Goal: Transaction & Acquisition: Purchase product/service

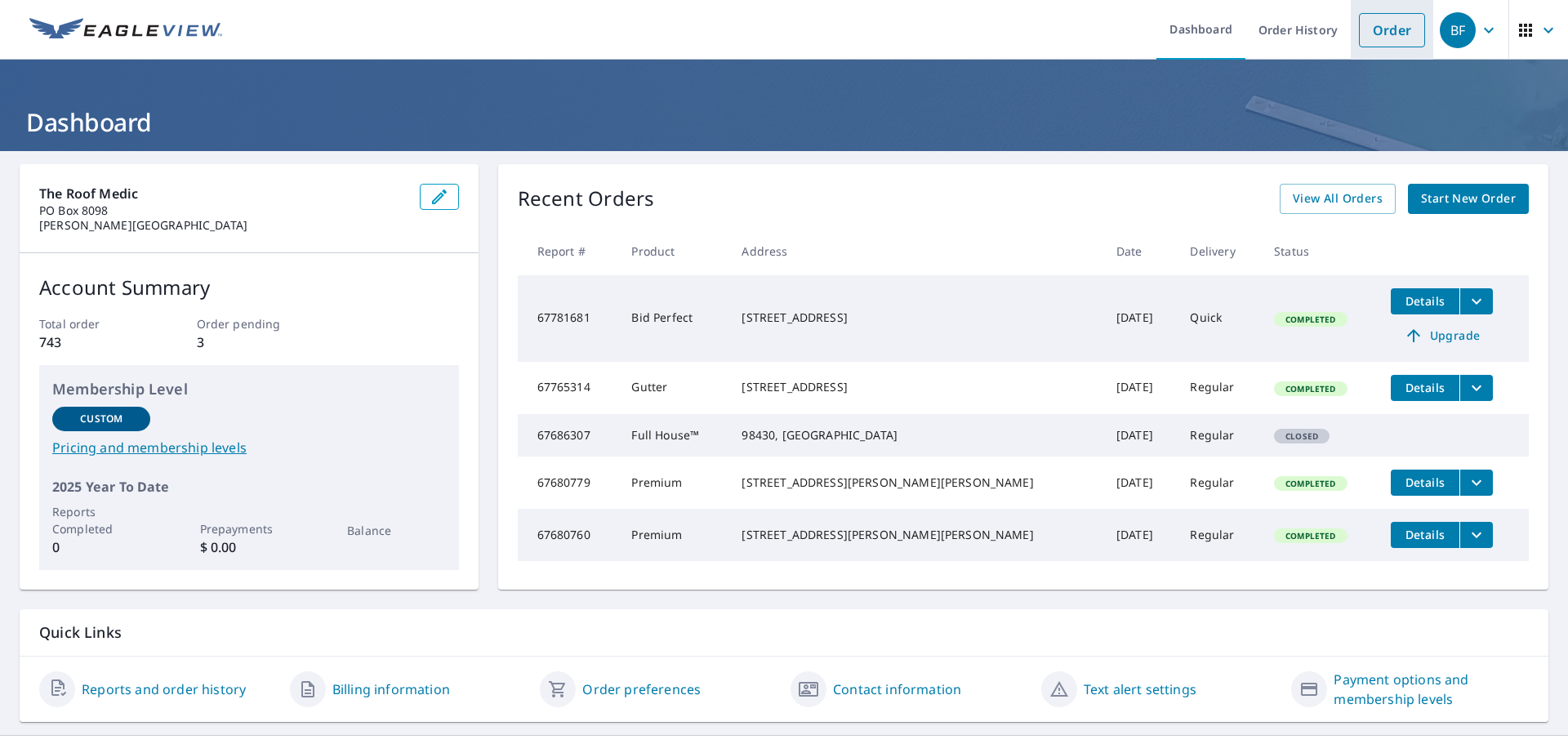
click at [1365, 38] on link "Order" at bounding box center [1392, 30] width 66 height 34
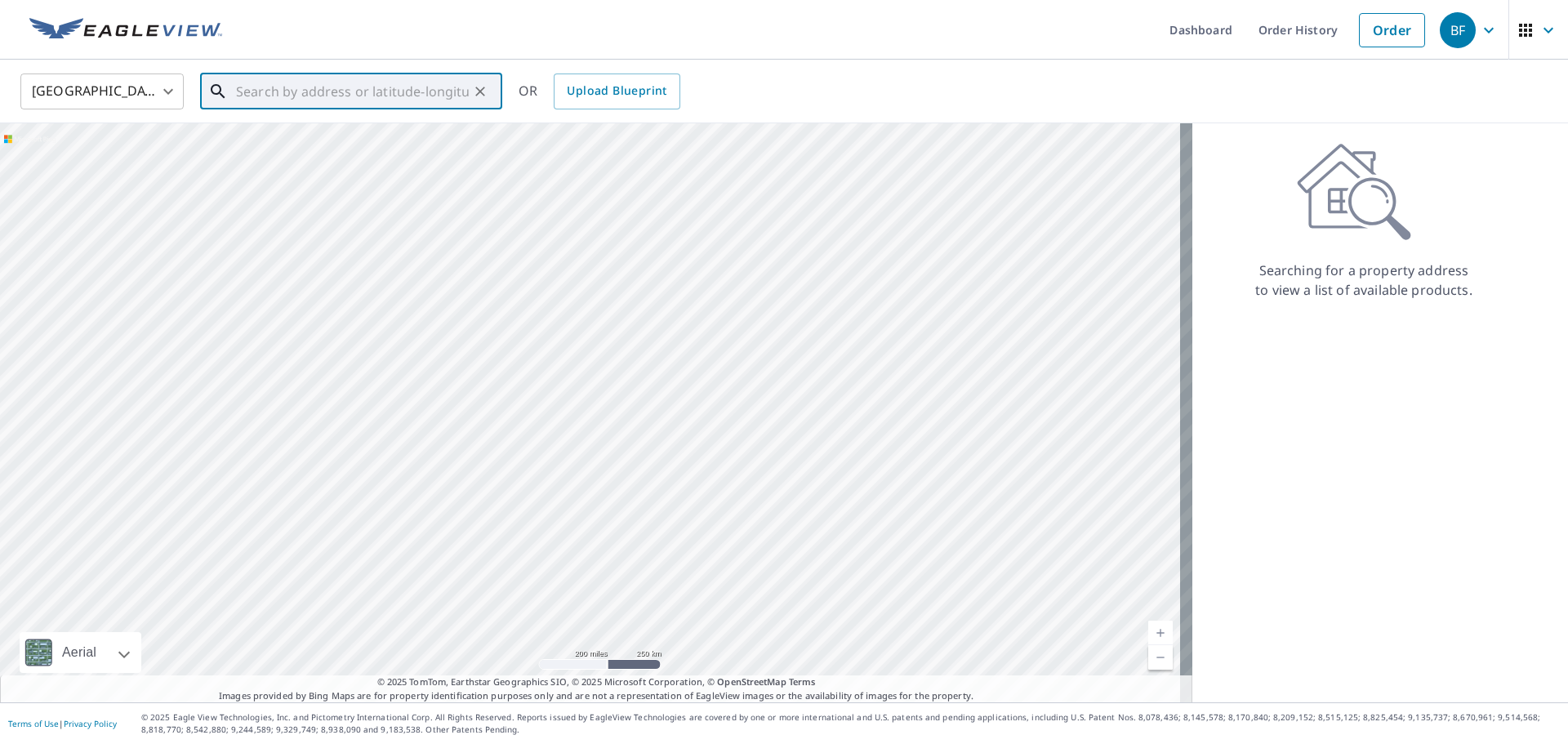
click at [349, 98] on input "text" at bounding box center [353, 92] width 233 height 45
paste input "[STREET_ADDRESS]"
click at [280, 146] on span "[STREET_ADDRESS][PERSON_NAME]" at bounding box center [361, 139] width 256 height 20
type input "[STREET_ADDRESS]"
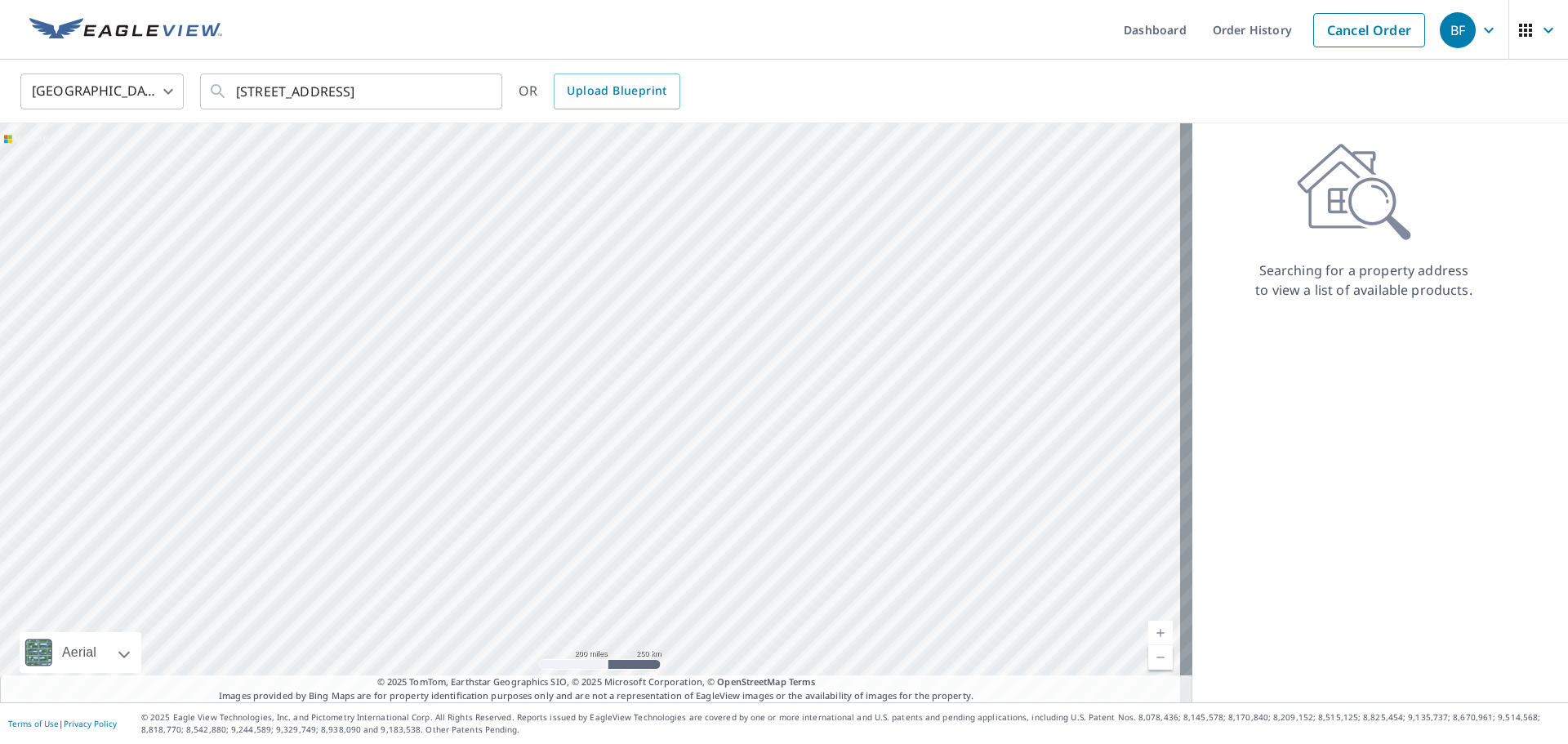
scroll to position [0, 0]
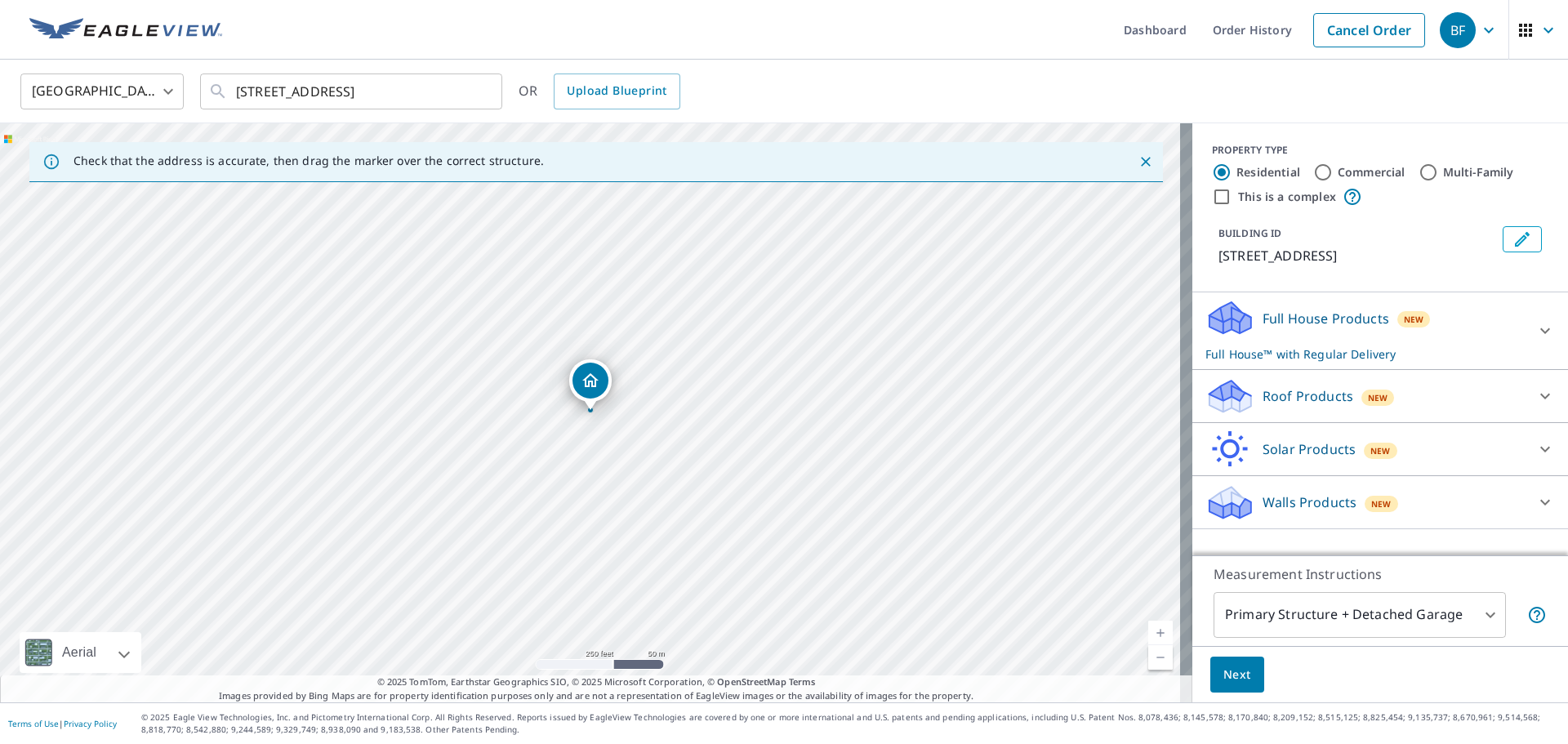
click at [1315, 400] on p "Roof Products" at bounding box center [1308, 396] width 91 height 20
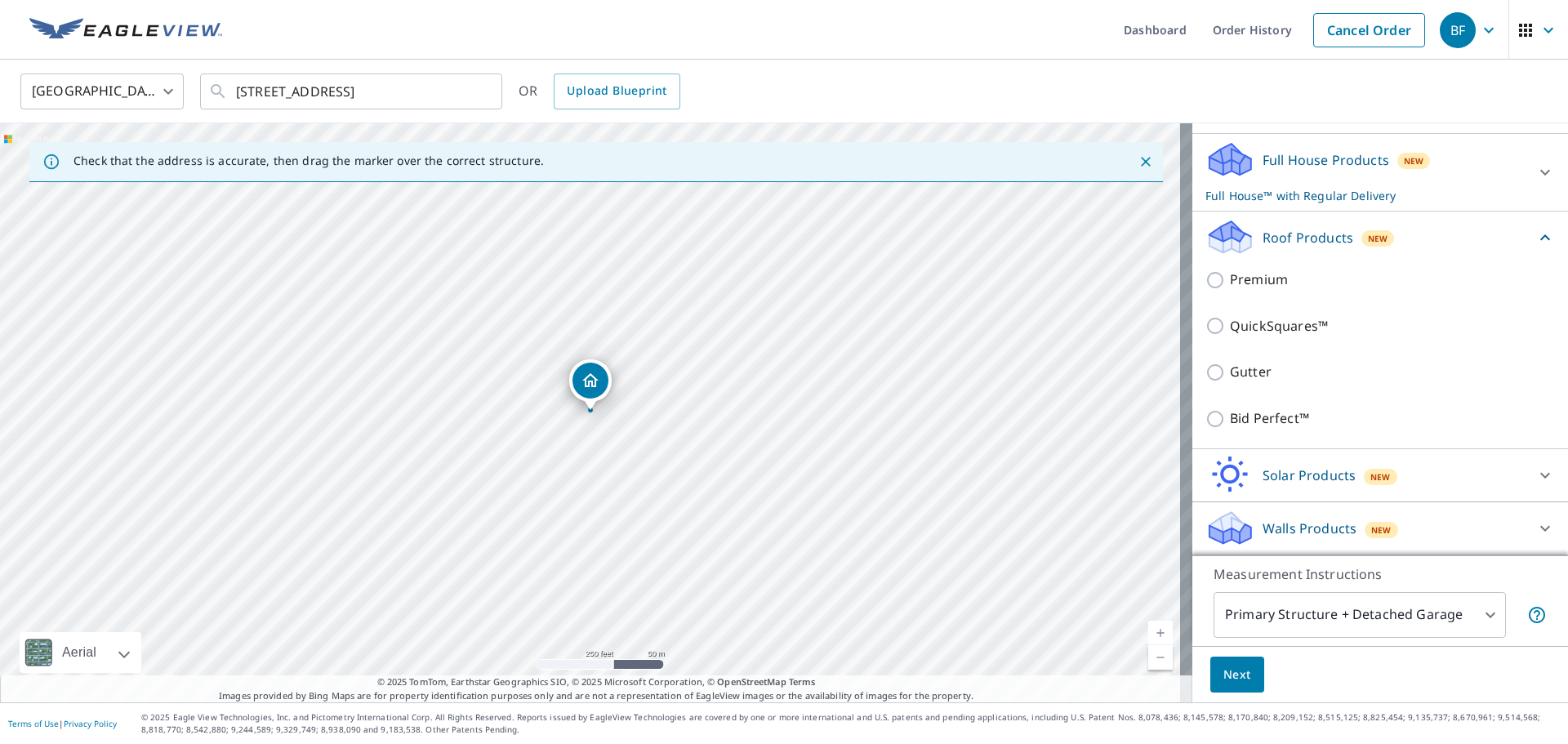
scroll to position [178, 0]
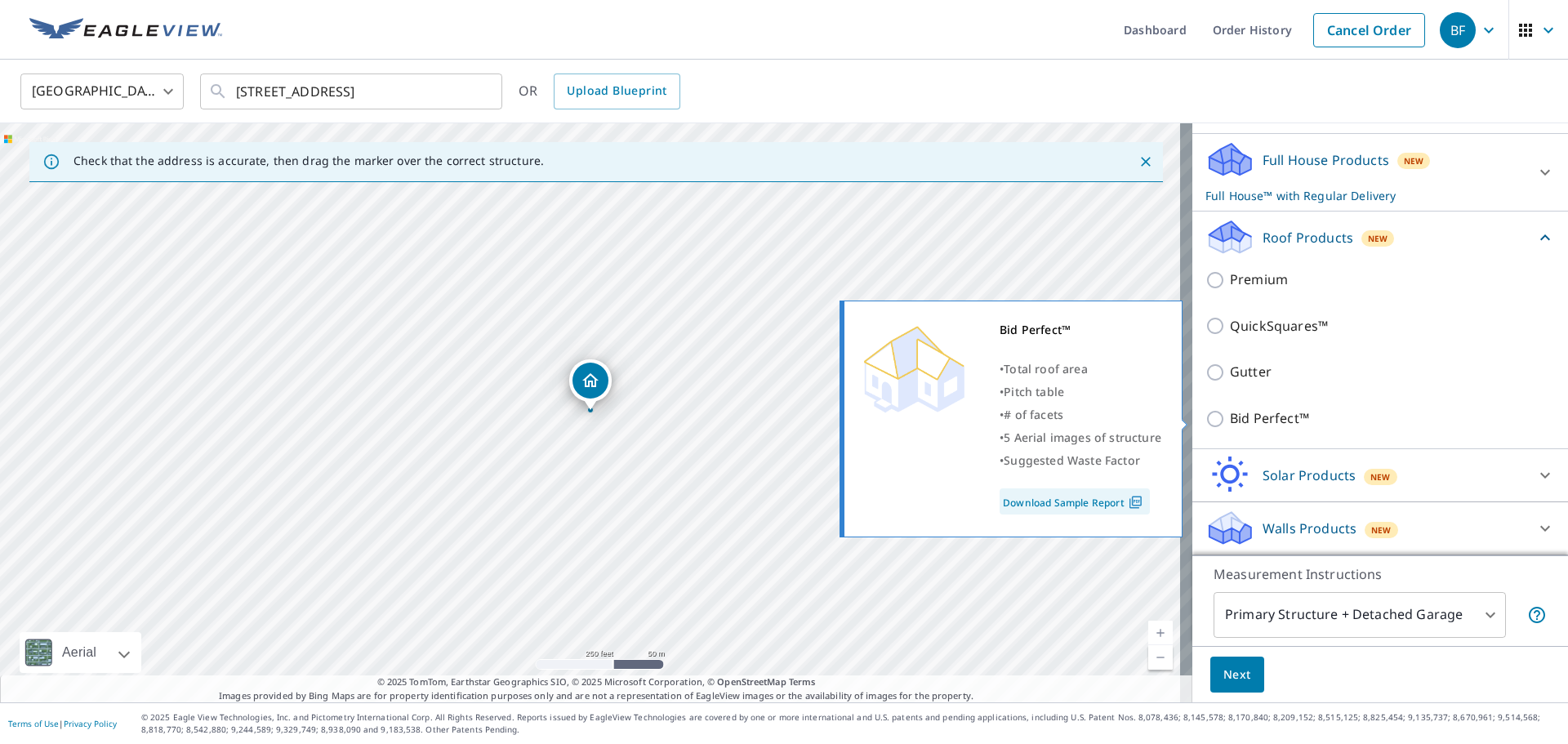
click at [1205, 422] on input "Bid Perfect™" at bounding box center [1217, 419] width 25 height 20
checkbox input "true"
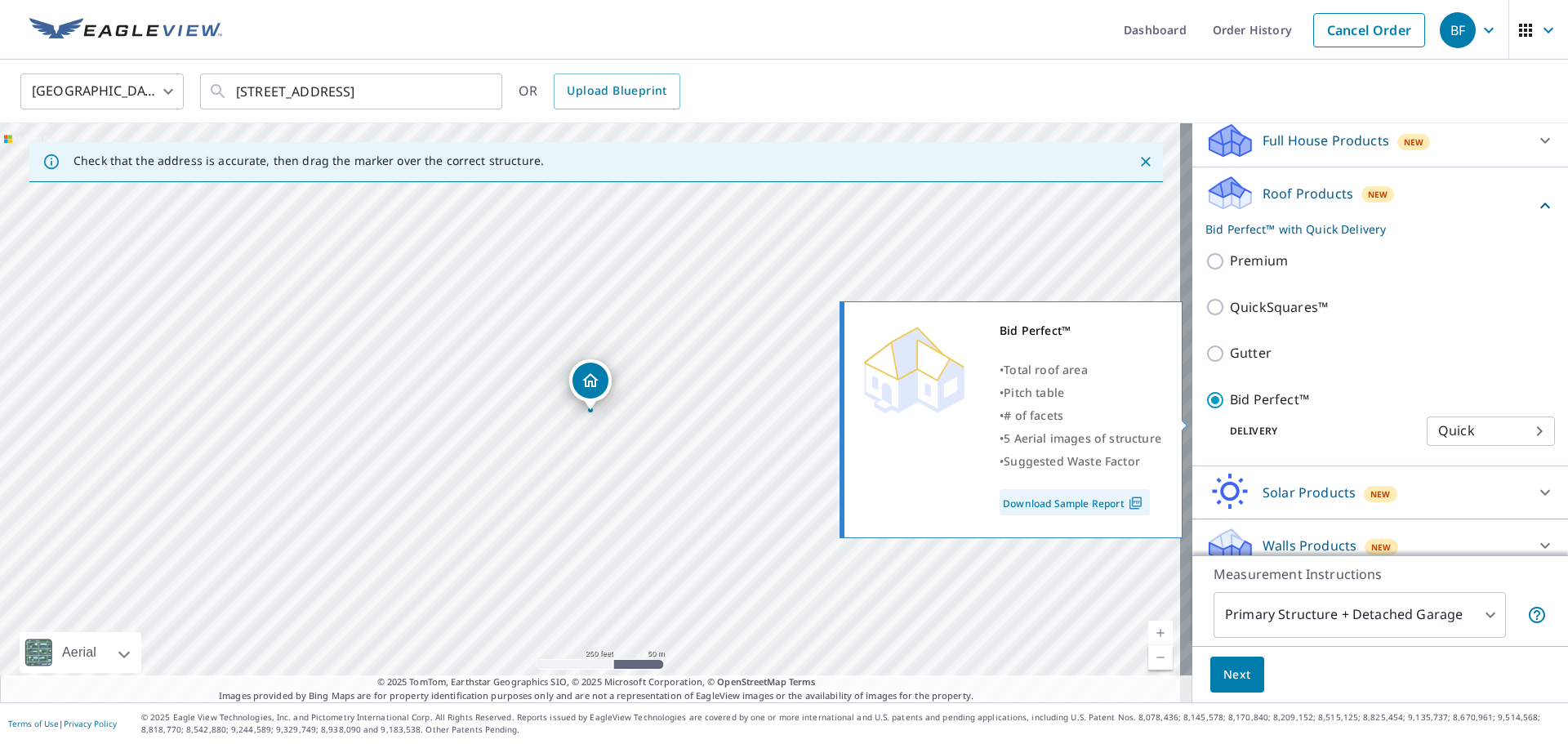
checkbox input "false"
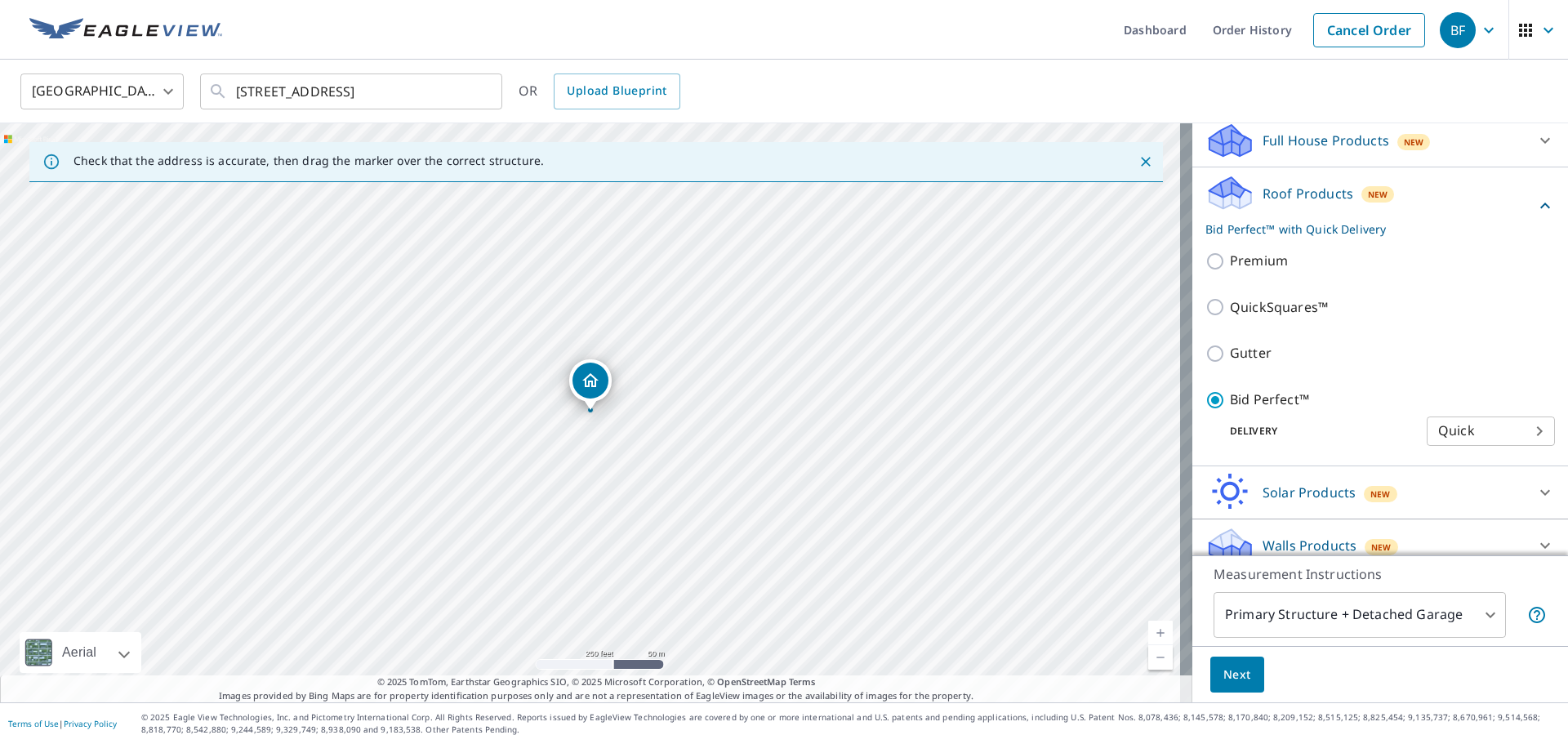
click at [1233, 674] on span "Next" at bounding box center [1238, 675] width 28 height 21
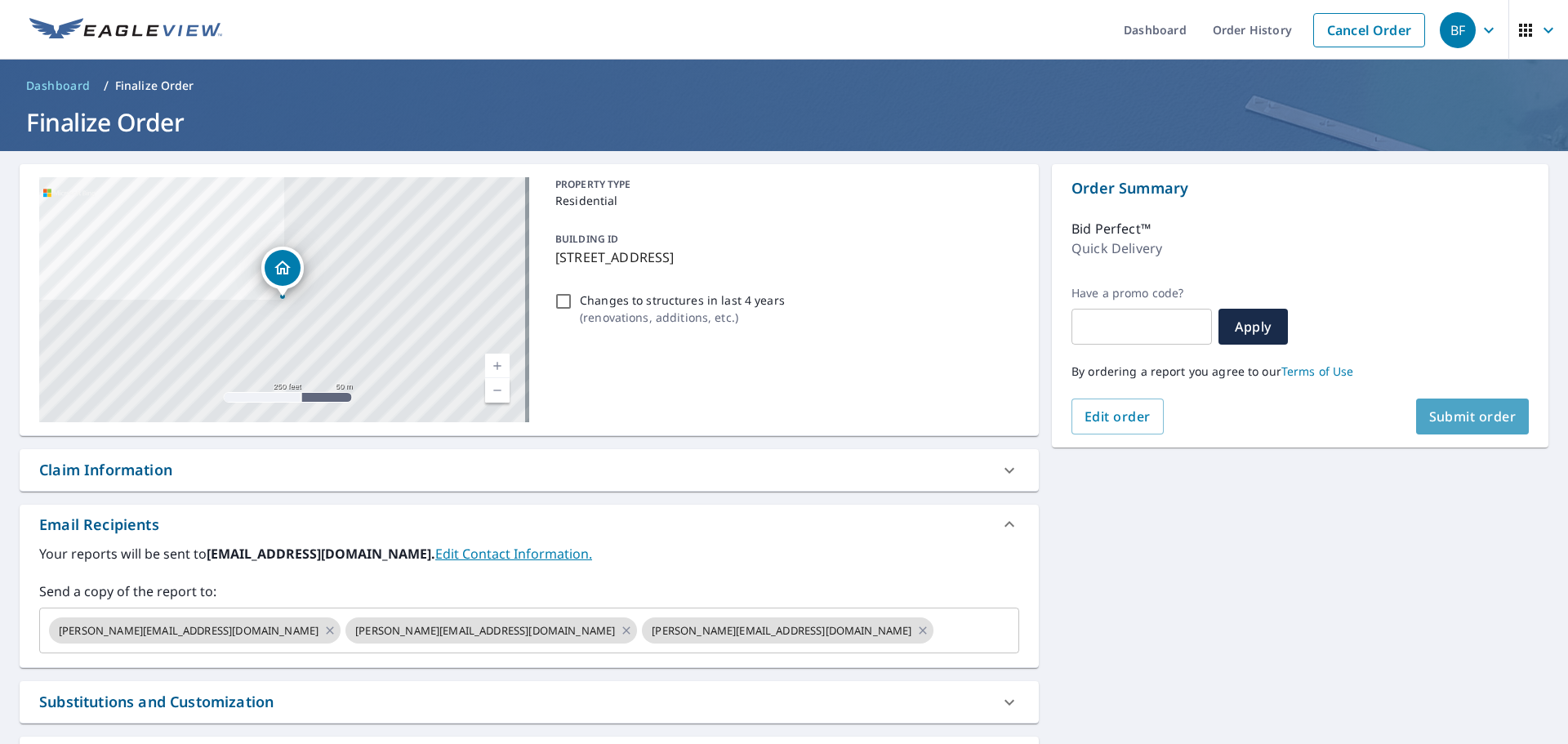
click at [1491, 421] on span "Submit order" at bounding box center [1472, 417] width 88 height 18
checkbox input "true"
